Goal: Navigation & Orientation: Understand site structure

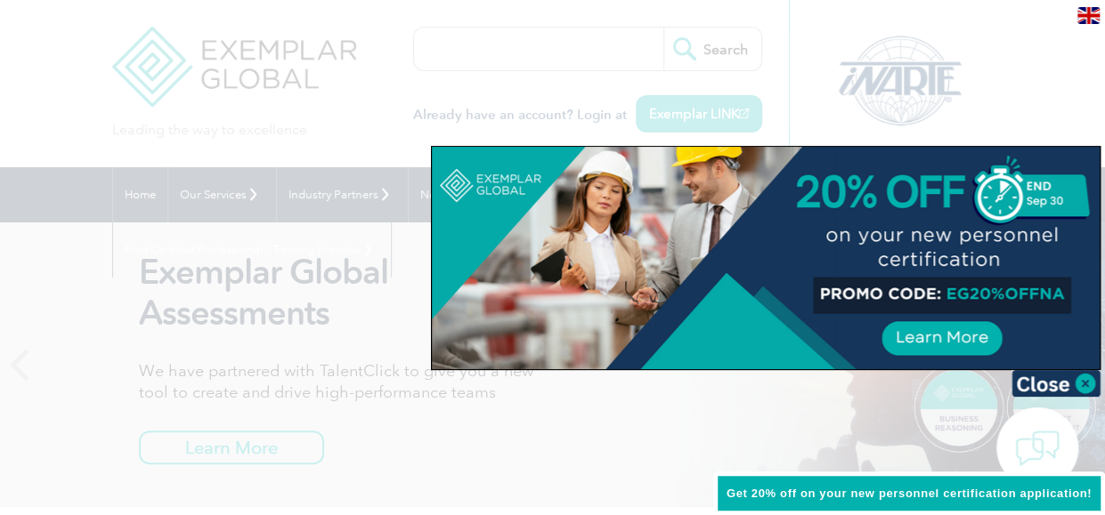
click at [334, 93] on div at bounding box center [552, 257] width 1105 height 515
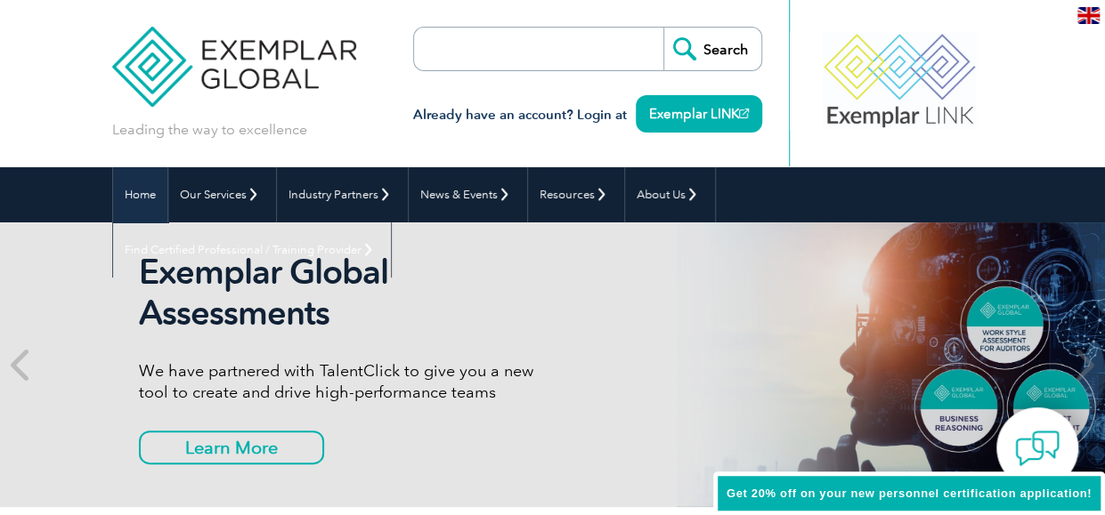
click at [113, 189] on link "Home" at bounding box center [140, 194] width 54 height 55
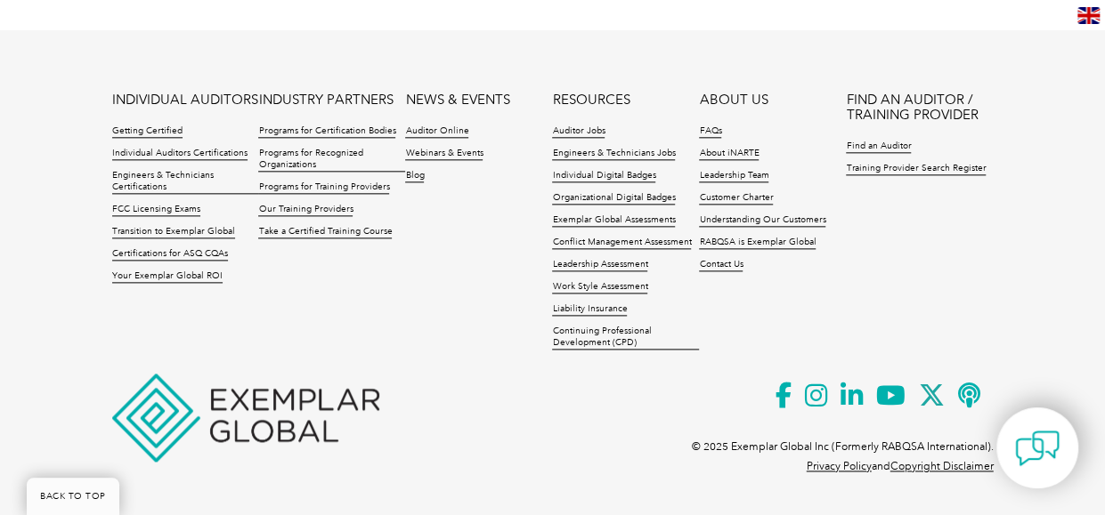
scroll to position [4366, 0]
click at [751, 241] on link "RABQSA is Exemplar Global" at bounding box center [757, 243] width 117 height 12
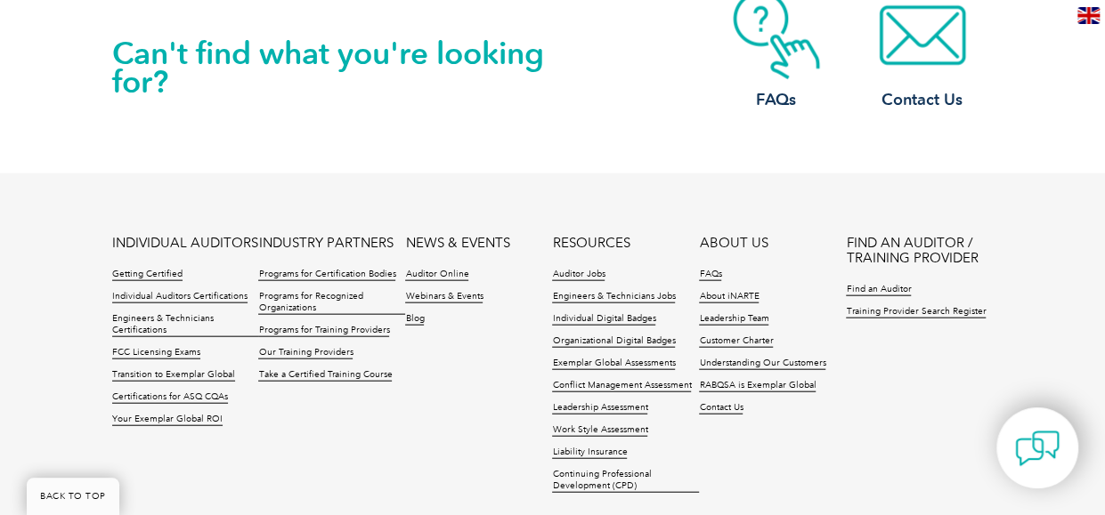
scroll to position [1831, 0]
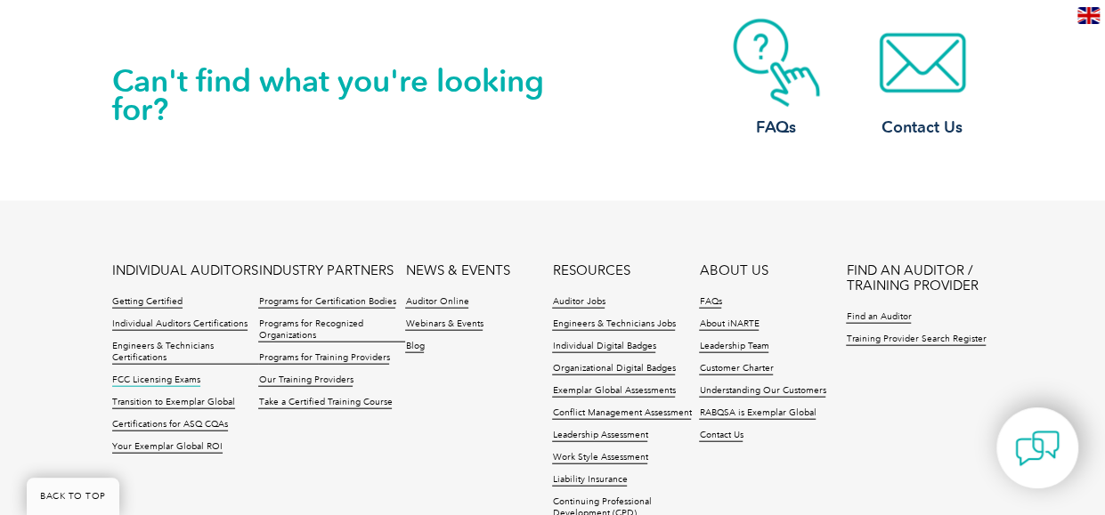
click at [112, 375] on link "FCC Licensing Exams" at bounding box center [156, 381] width 88 height 12
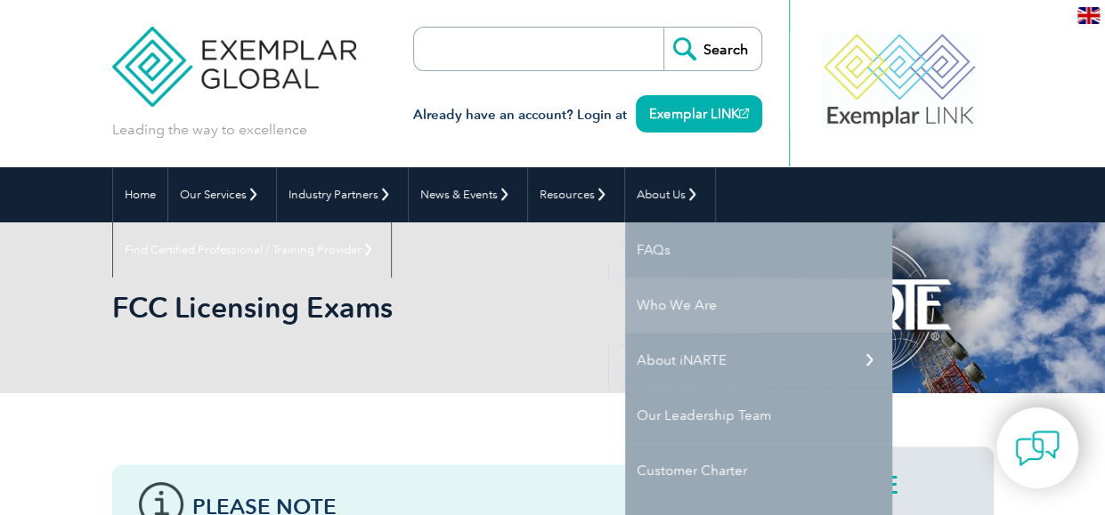
click at [710, 308] on link "Who We Are" at bounding box center [758, 305] width 267 height 55
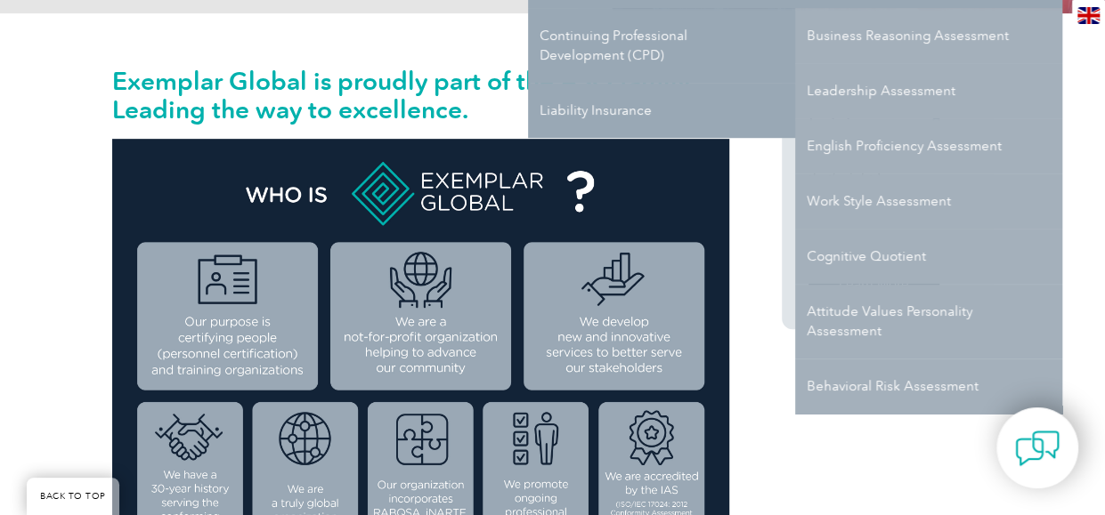
scroll to position [445, 0]
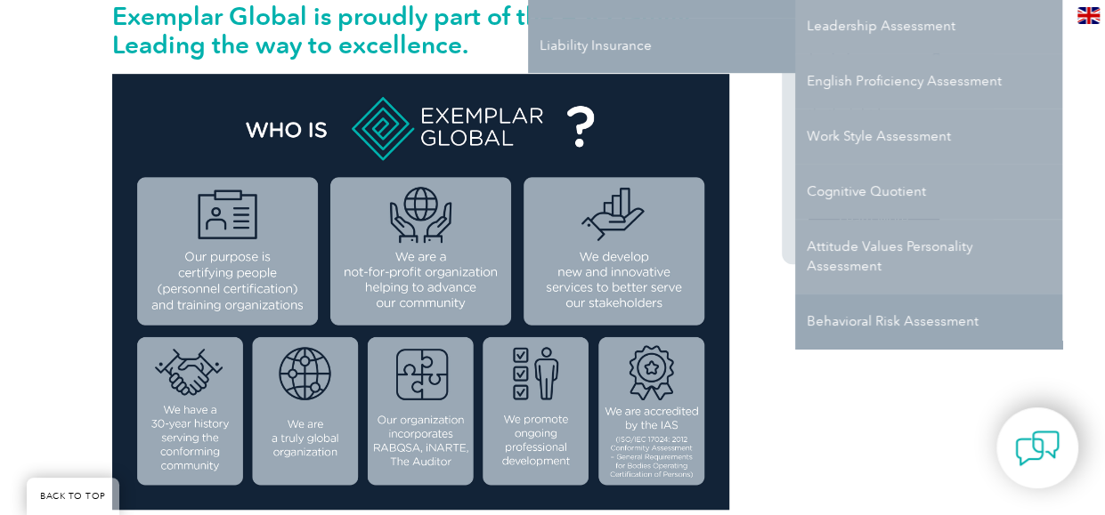
click at [856, 321] on link "Behavioral Risk Assessment" at bounding box center [928, 321] width 267 height 55
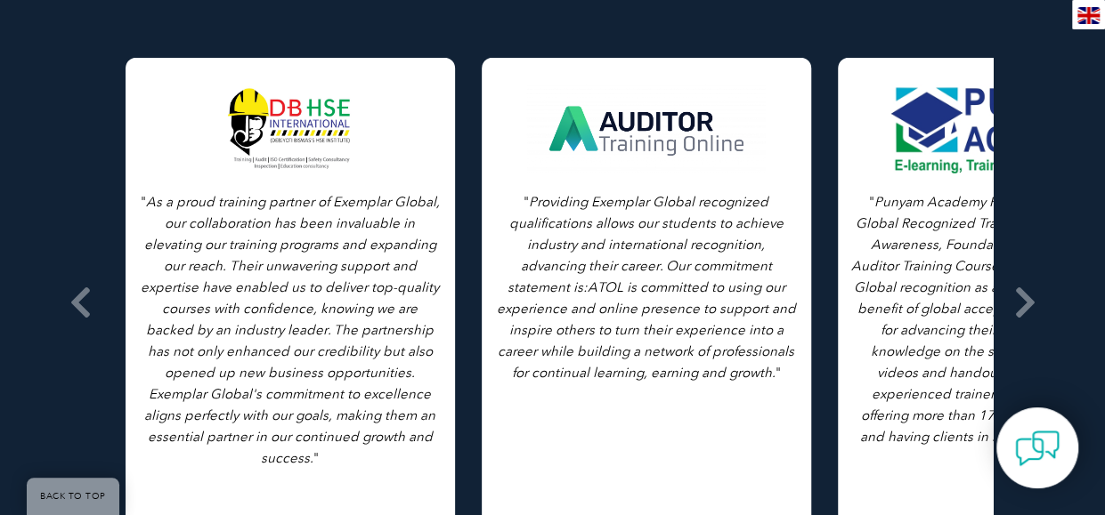
scroll to position [2474, 0]
